Goal: Task Accomplishment & Management: Use online tool/utility

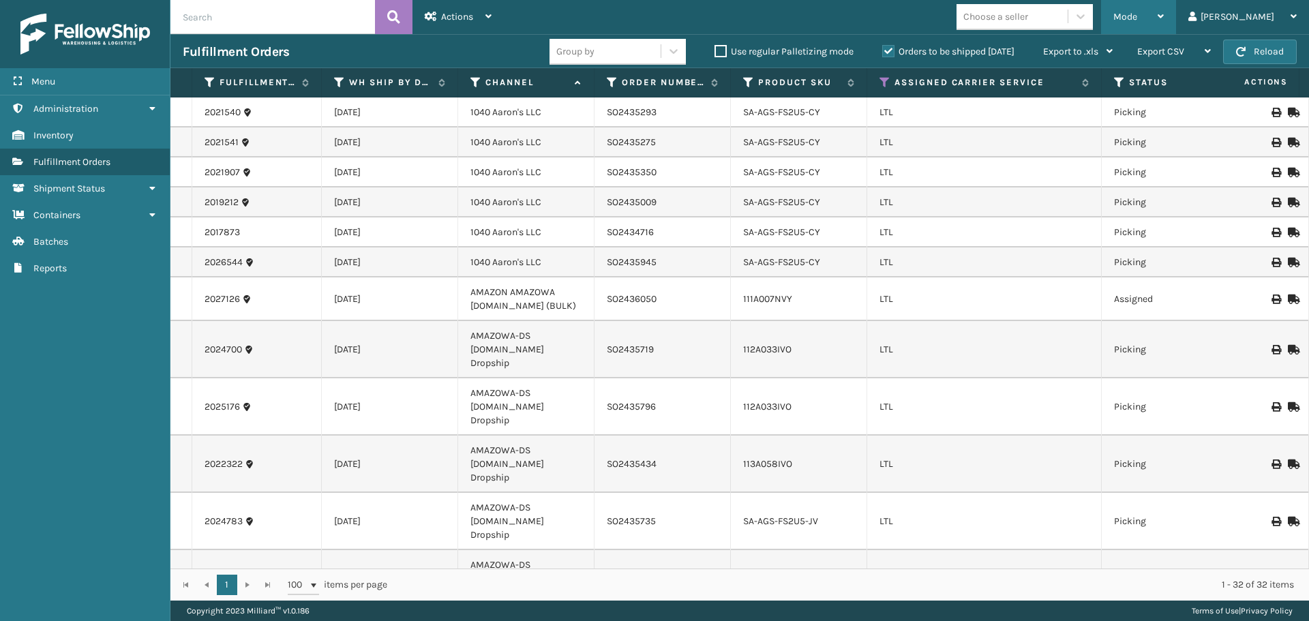
click at [1168, 16] on div "Mode Regular Mode Picking Mode Labeling Mode Exit Scan Mode" at bounding box center [1138, 17] width 75 height 34
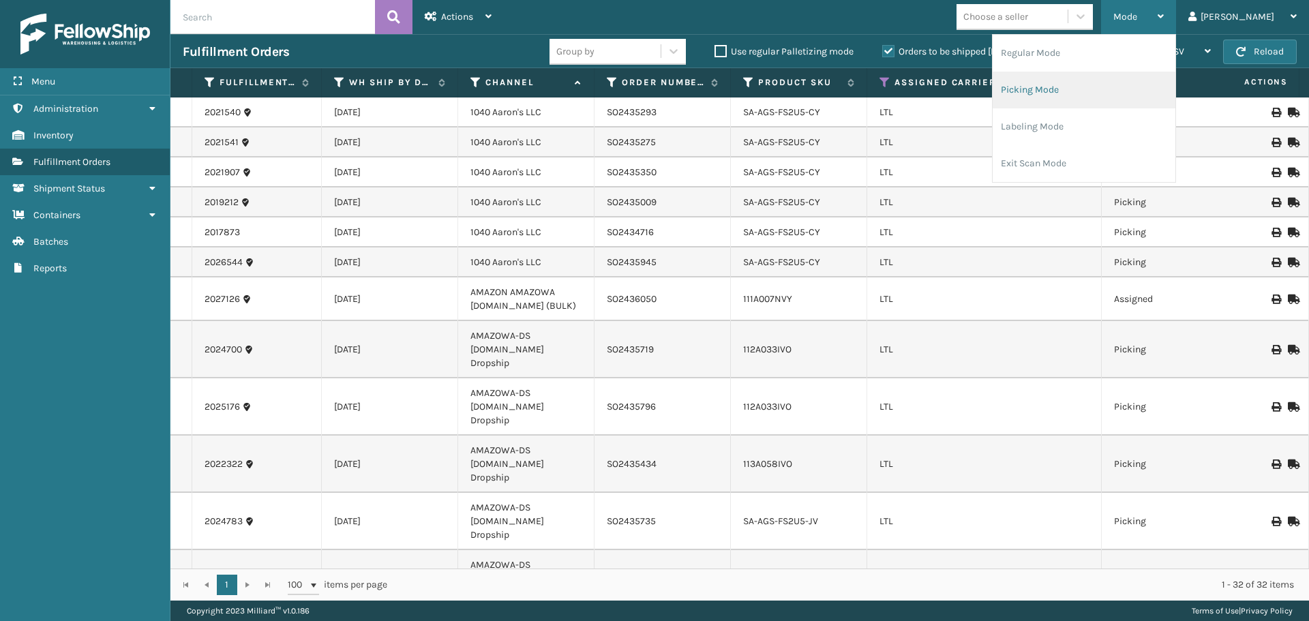
click at [1145, 81] on li "Picking Mode" at bounding box center [1084, 90] width 183 height 37
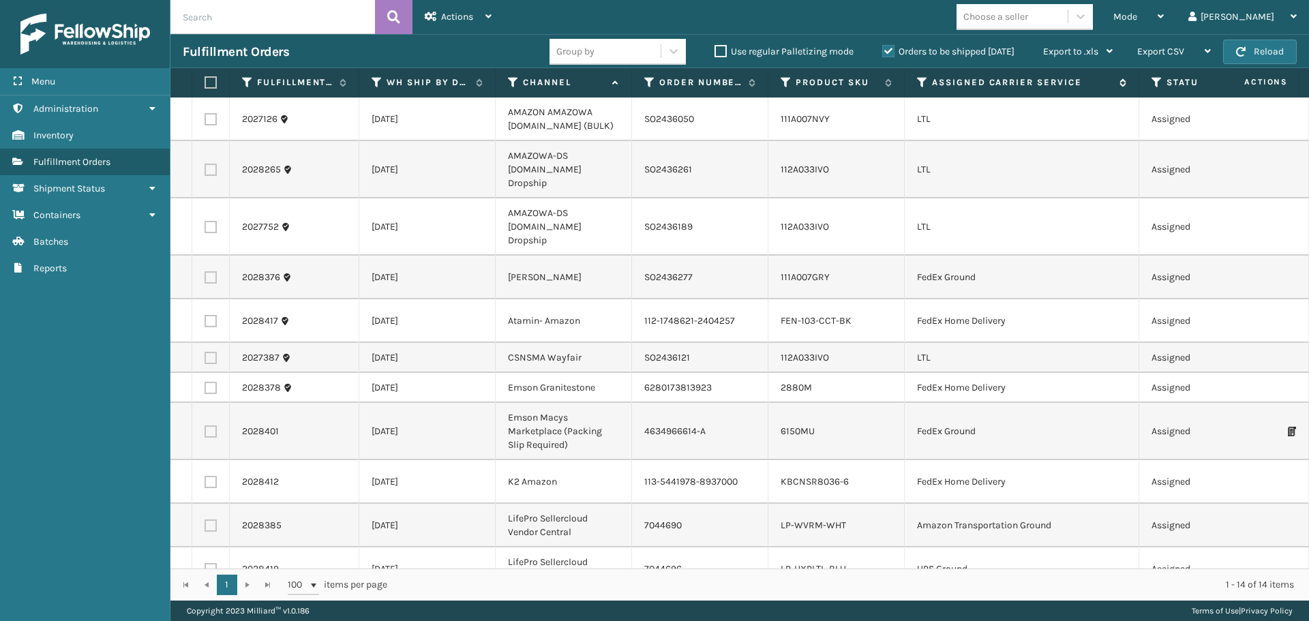
click at [921, 78] on icon at bounding box center [922, 82] width 11 height 12
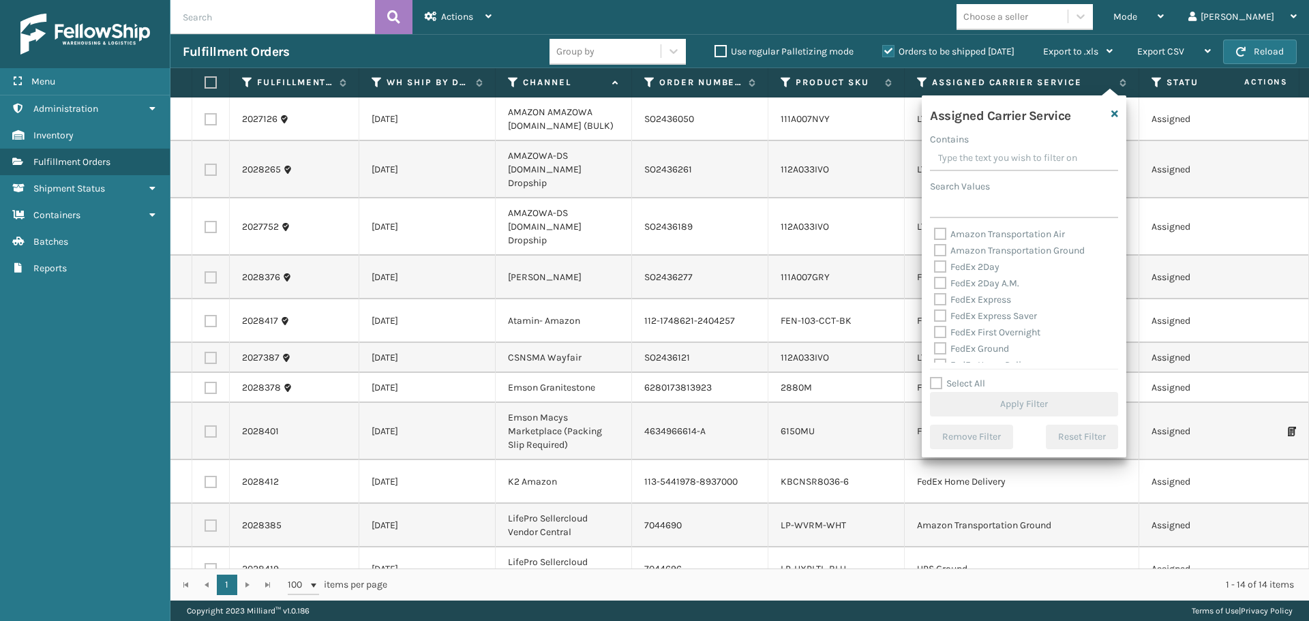
scroll to position [136, 0]
click at [941, 297] on label "LTL" at bounding box center [949, 294] width 30 height 12
click at [935, 295] on input "LTL" at bounding box center [934, 290] width 1 height 9
checkbox input "true"
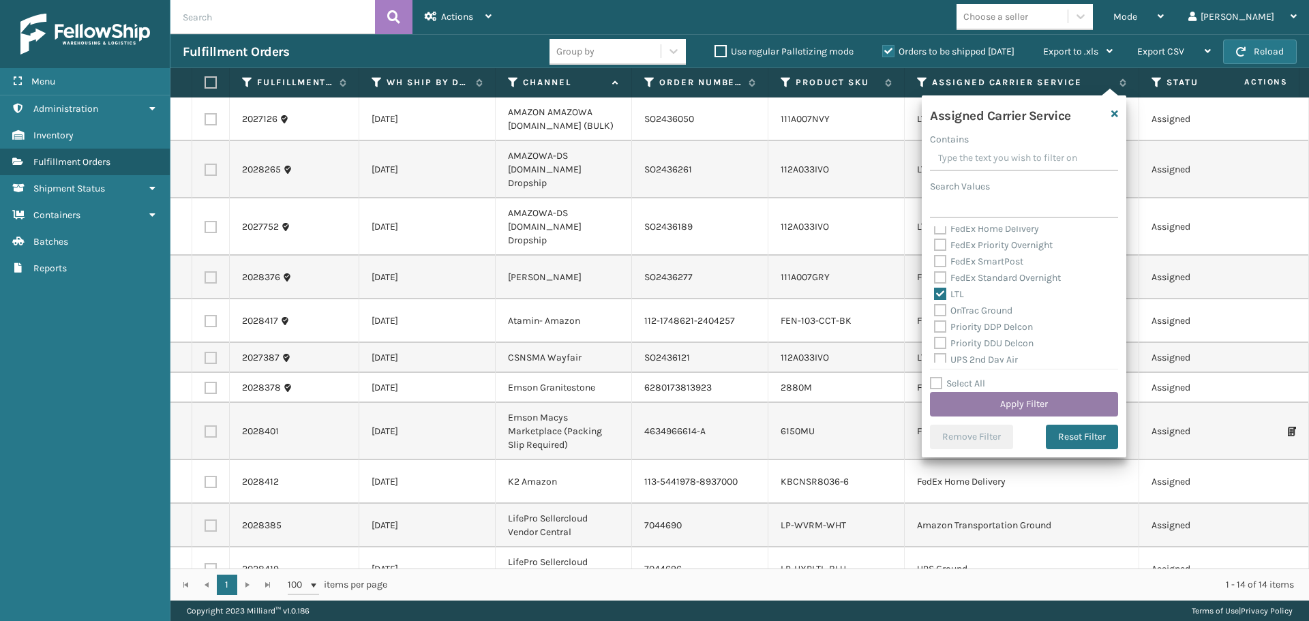
click at [968, 408] on button "Apply Filter" at bounding box center [1024, 404] width 188 height 25
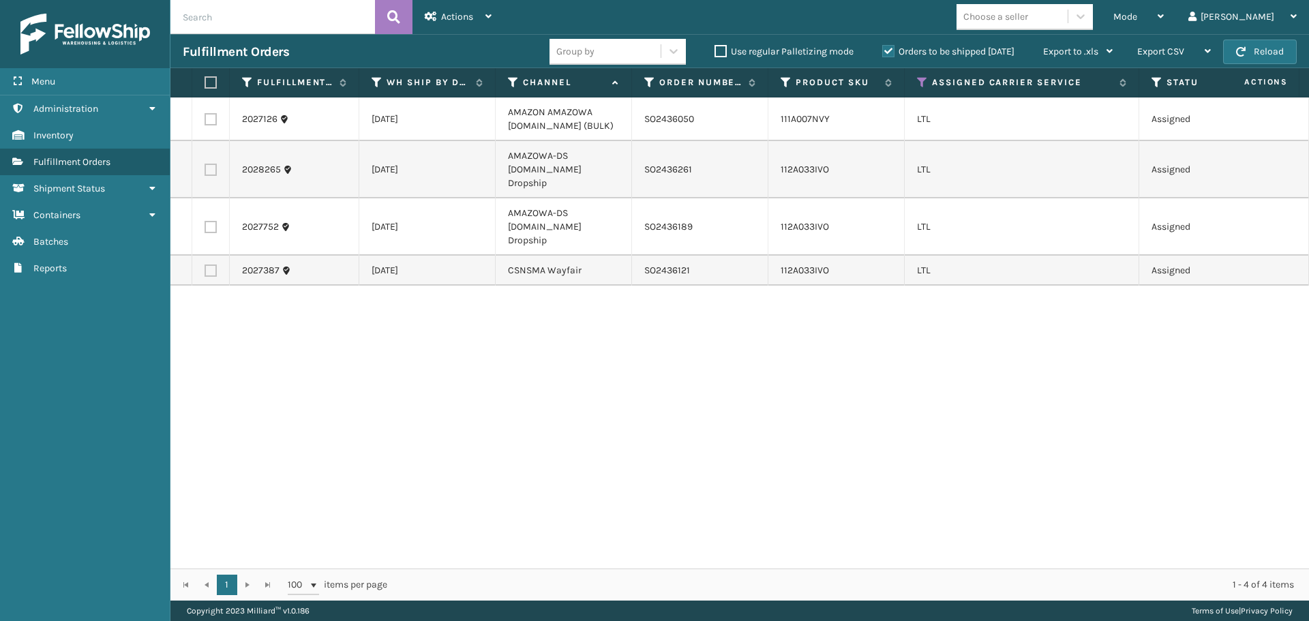
click at [212, 221] on label at bounding box center [211, 227] width 12 height 12
click at [205, 221] on input "checkbox" at bounding box center [205, 225] width 1 height 9
checkbox input "true"
click at [210, 166] on label at bounding box center [211, 170] width 12 height 12
click at [205, 166] on input "checkbox" at bounding box center [205, 168] width 1 height 9
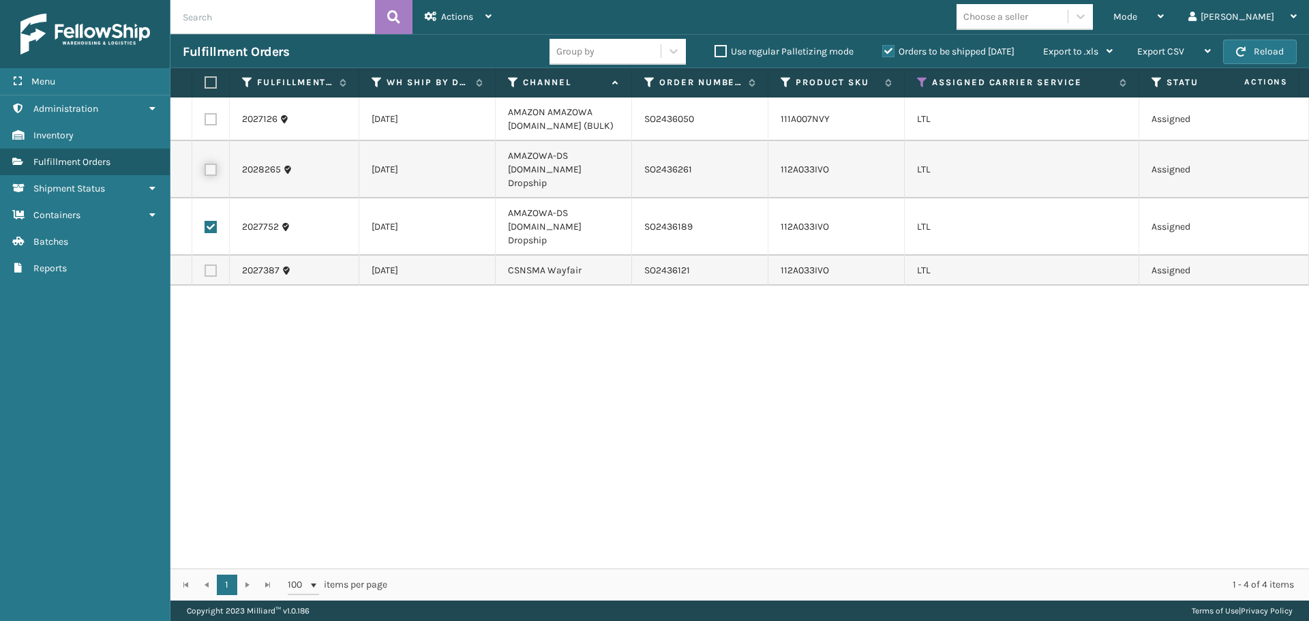
checkbox input "true"
click at [443, 16] on span "Actions" at bounding box center [457, 17] width 32 height 12
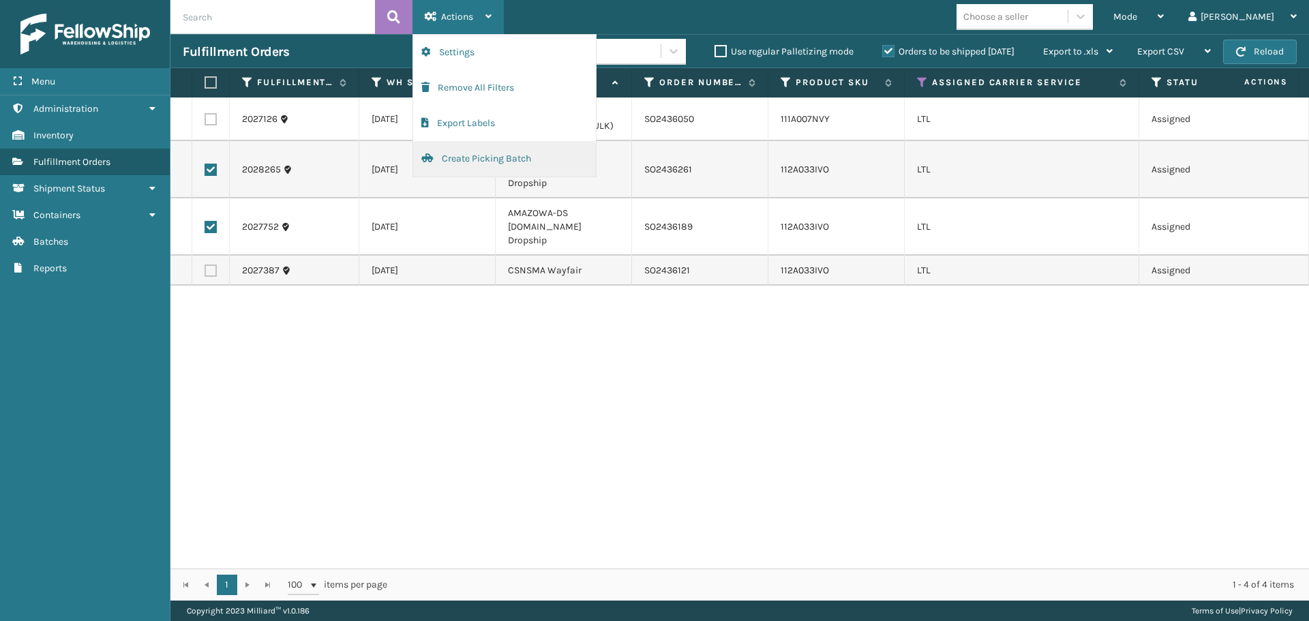
click at [489, 153] on button "Create Picking Batch" at bounding box center [504, 158] width 183 height 35
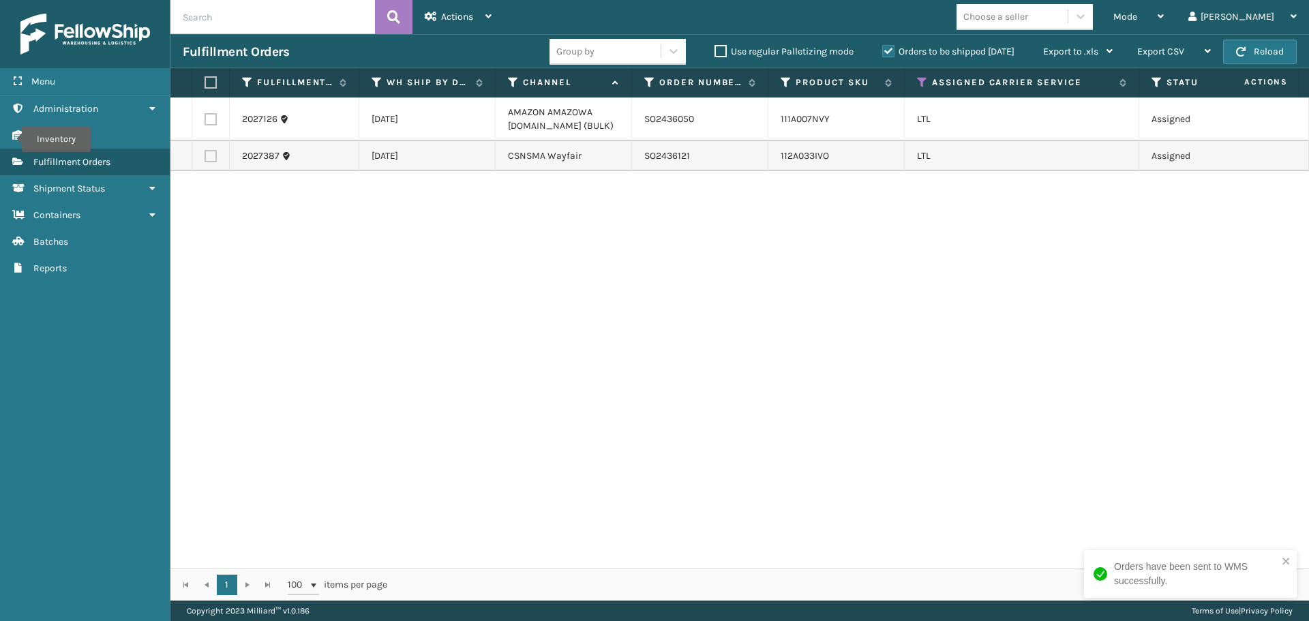
drag, startPoint x: 215, startPoint y: 153, endPoint x: 228, endPoint y: 144, distance: 15.7
click at [215, 153] on label at bounding box center [211, 156] width 12 height 12
click at [205, 153] on input "checkbox" at bounding box center [205, 154] width 1 height 9
checkbox input "true"
click at [467, 11] on span "Actions" at bounding box center [457, 17] width 32 height 12
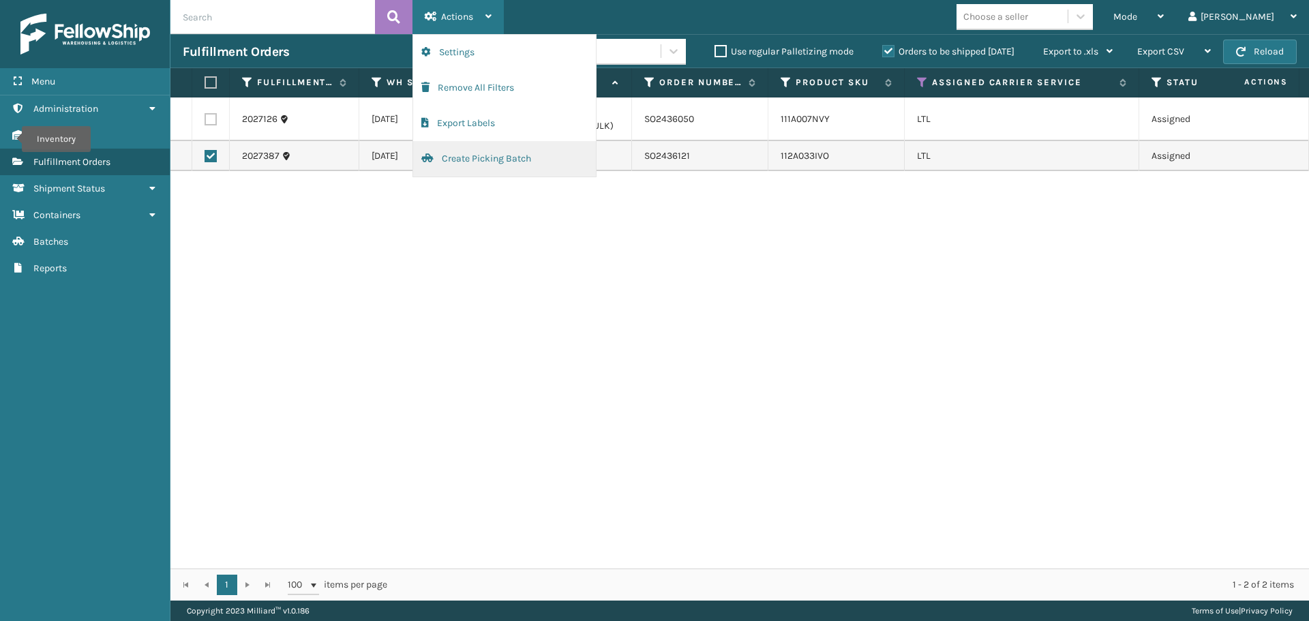
click at [474, 153] on button "Create Picking Batch" at bounding box center [504, 158] width 183 height 35
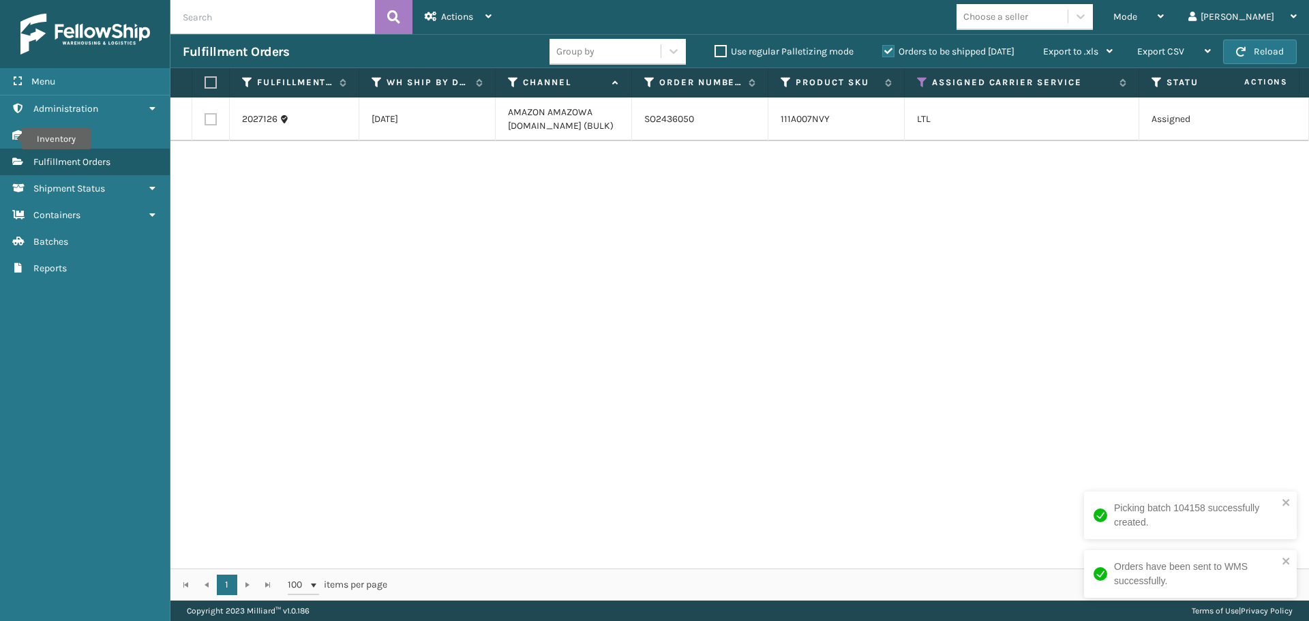
click at [207, 123] on label at bounding box center [211, 119] width 12 height 12
click at [205, 122] on input "checkbox" at bounding box center [205, 117] width 1 height 9
checkbox input "true"
click at [485, 13] on icon at bounding box center [488, 17] width 6 height 10
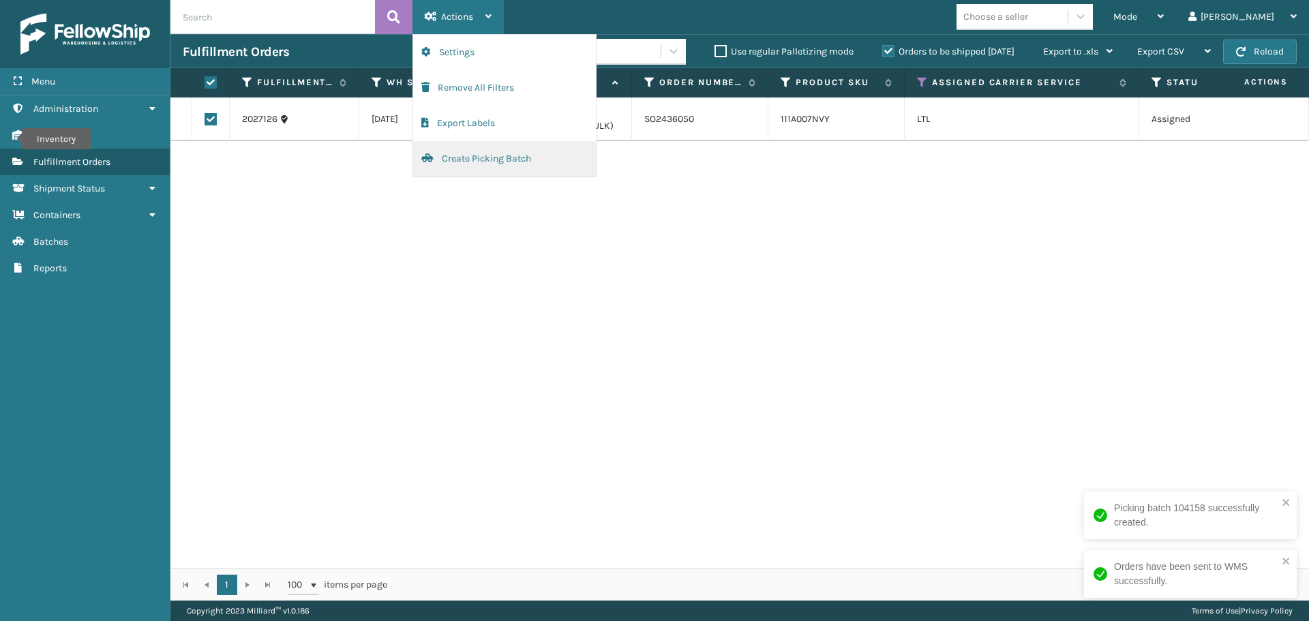
click at [498, 161] on button "Create Picking Batch" at bounding box center [504, 158] width 183 height 35
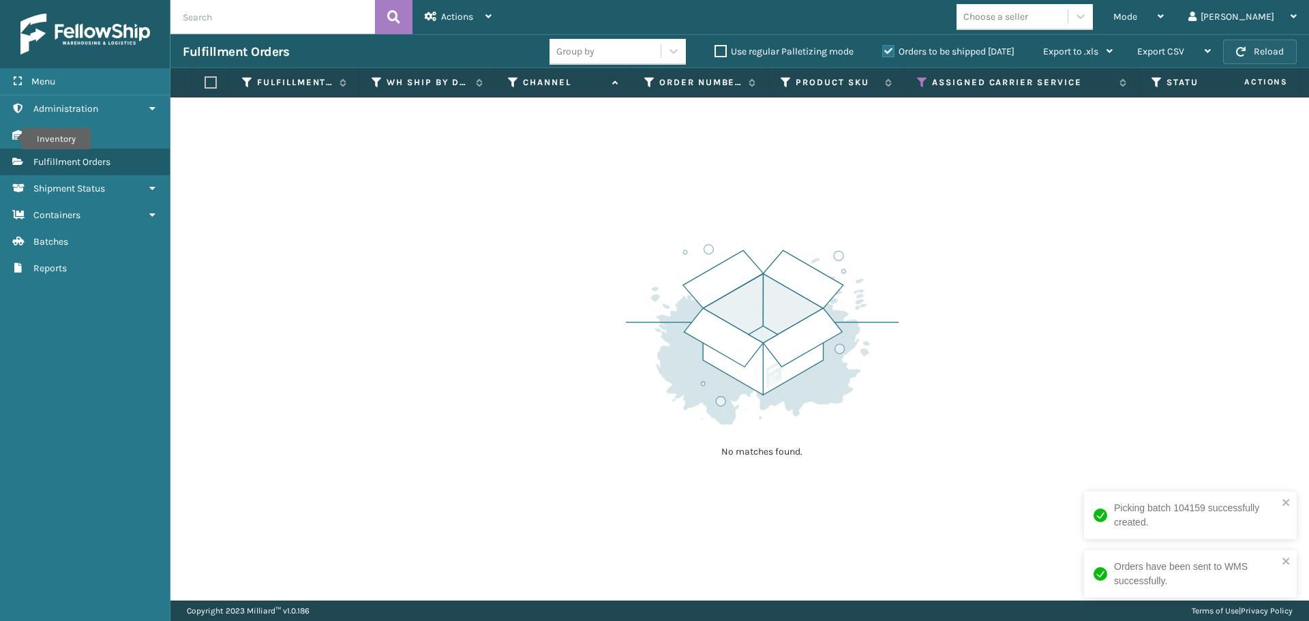
click at [1269, 53] on button "Reload" at bounding box center [1260, 52] width 74 height 25
